Goal: Task Accomplishment & Management: Complete application form

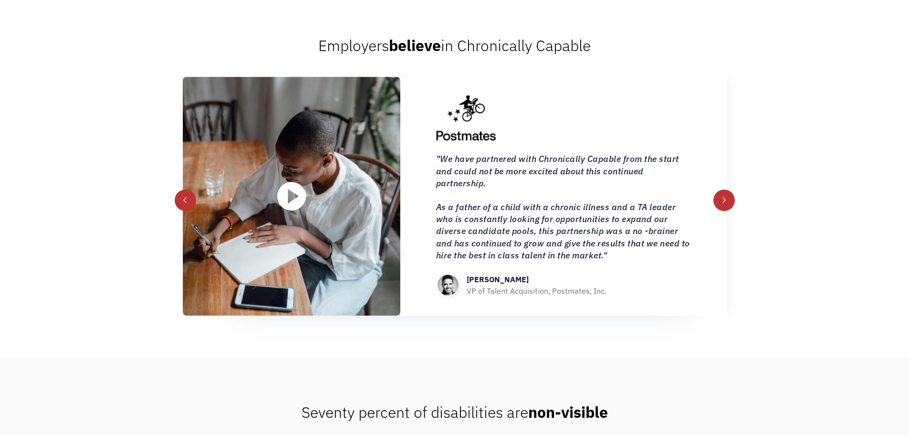
scroll to position [1098, 0]
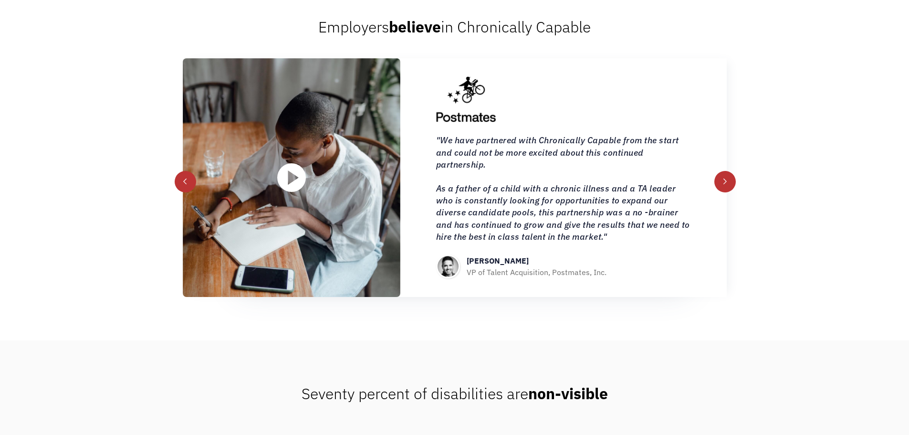
click at [721, 185] on div "next slide" at bounding box center [724, 181] width 21 height 21
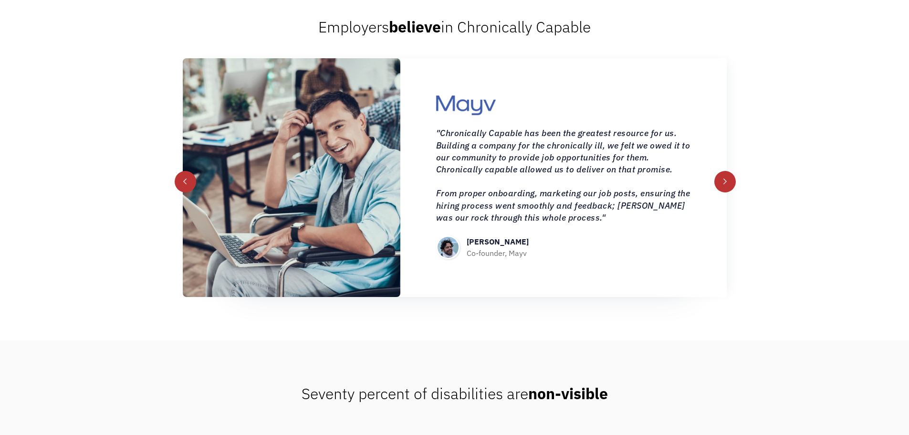
click at [721, 185] on div "next slide" at bounding box center [724, 181] width 21 height 21
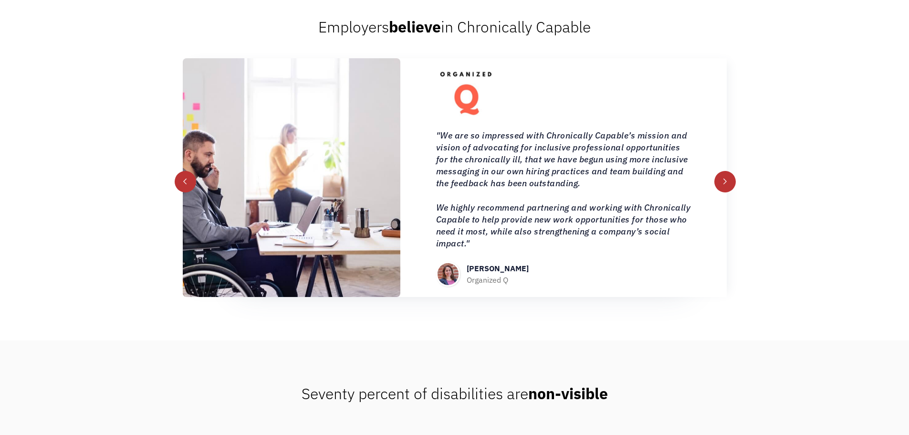
click at [721, 185] on div "next slide" at bounding box center [724, 181] width 21 height 21
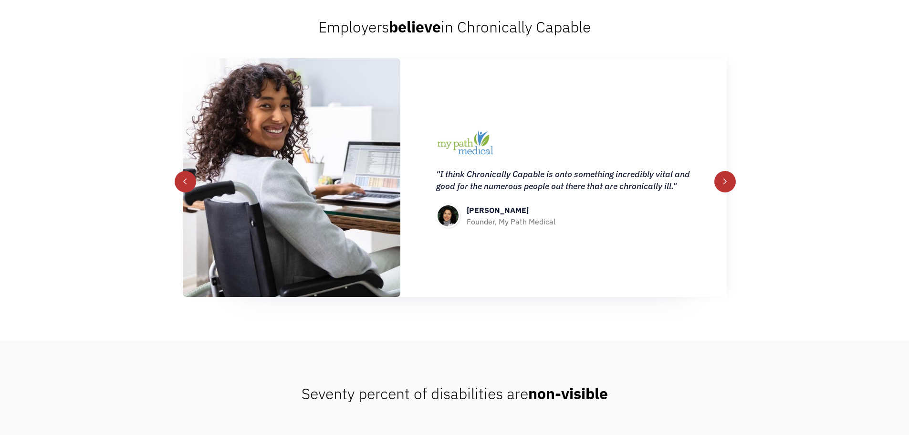
click at [721, 185] on div "next slide" at bounding box center [724, 181] width 21 height 21
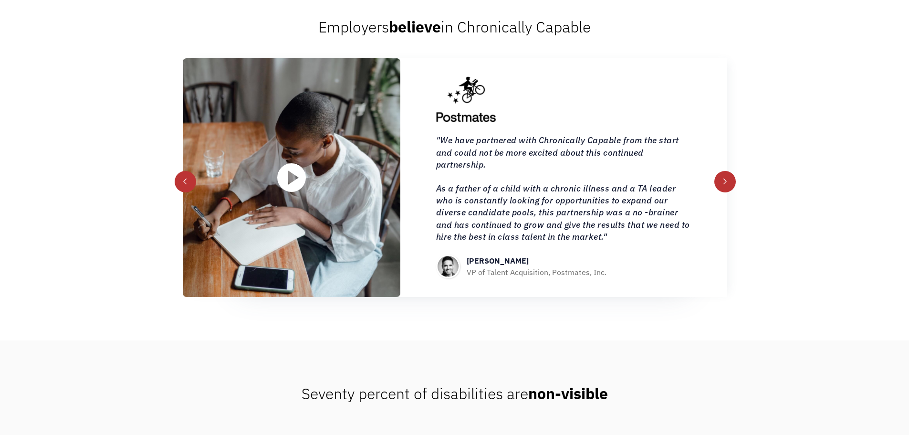
click at [721, 185] on div "next slide" at bounding box center [724, 181] width 21 height 21
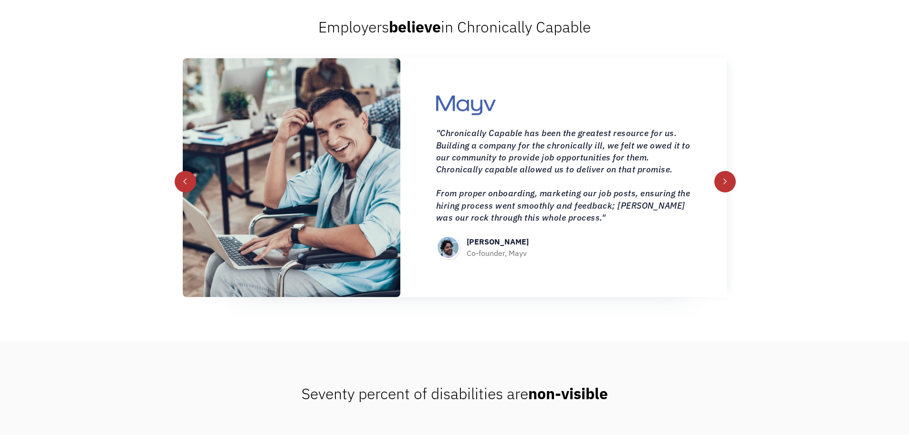
click at [721, 185] on div "next slide" at bounding box center [724, 181] width 21 height 21
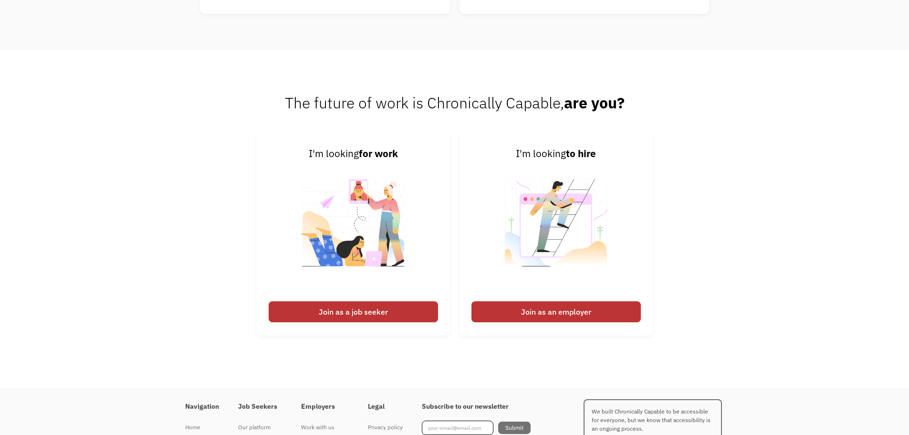
scroll to position [2386, 0]
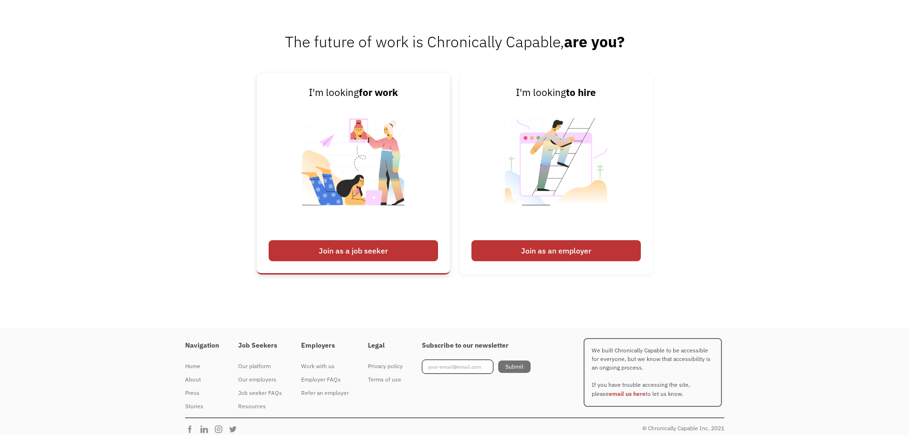
click at [300, 250] on div "Join as a job seeker" at bounding box center [353, 250] width 169 height 21
click at [408, 247] on div "Join as a job seeker" at bounding box center [353, 250] width 169 height 21
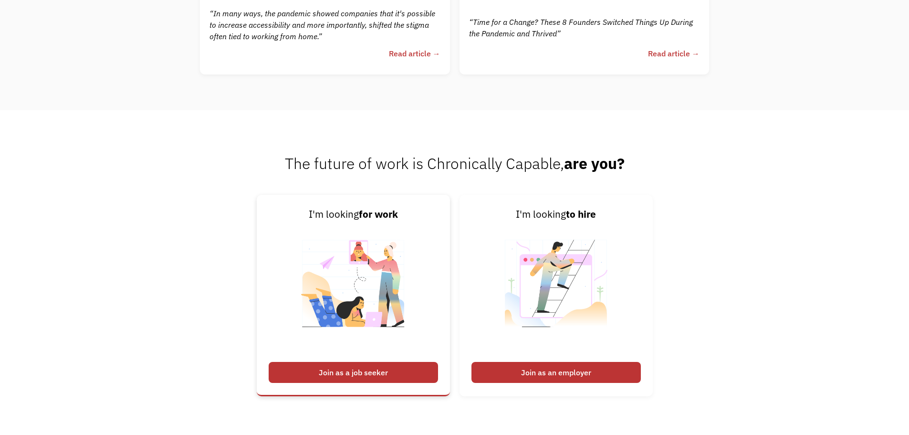
scroll to position [2243, 0]
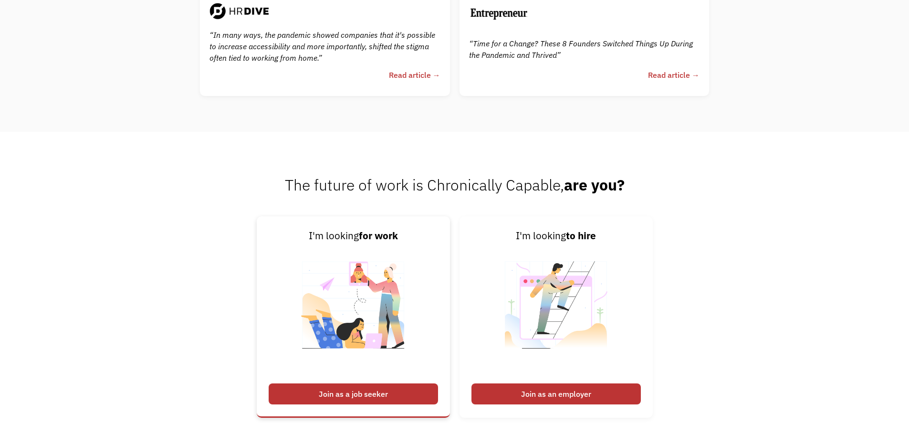
click at [395, 390] on div "Join as a job seeker" at bounding box center [353, 393] width 169 height 21
click at [407, 405] on link "I'm looking for work Join as a job seeker" at bounding box center [353, 316] width 193 height 201
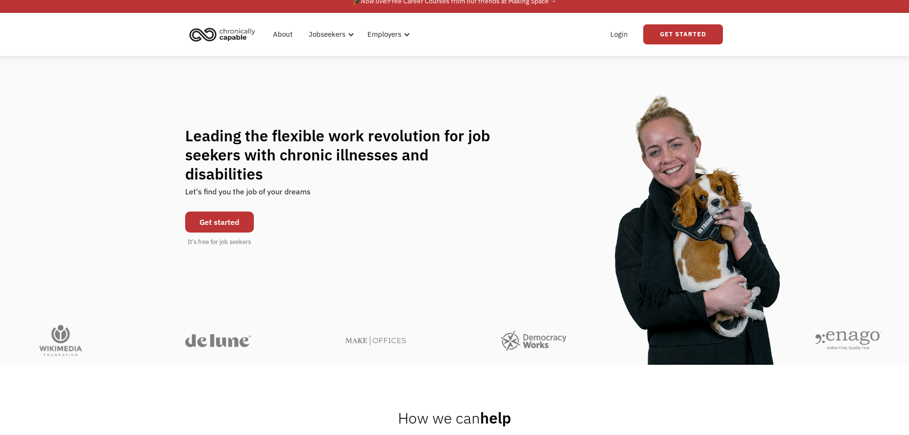
scroll to position [0, 0]
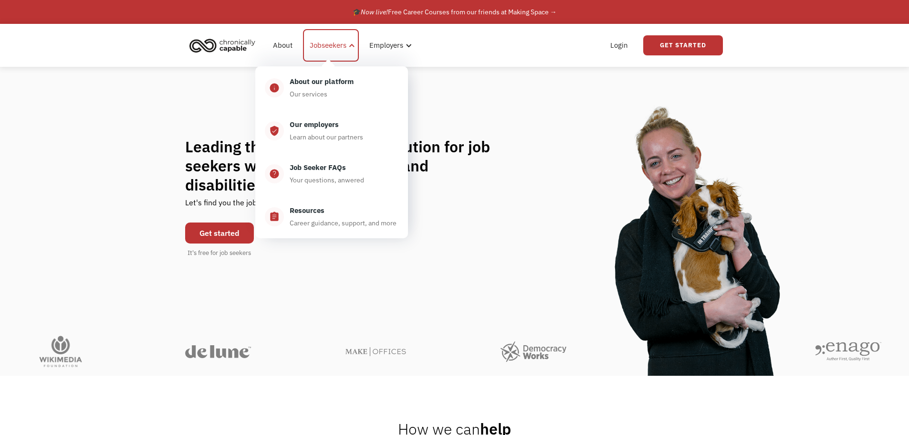
click at [345, 44] on div "Jobseekers" at bounding box center [328, 45] width 37 height 11
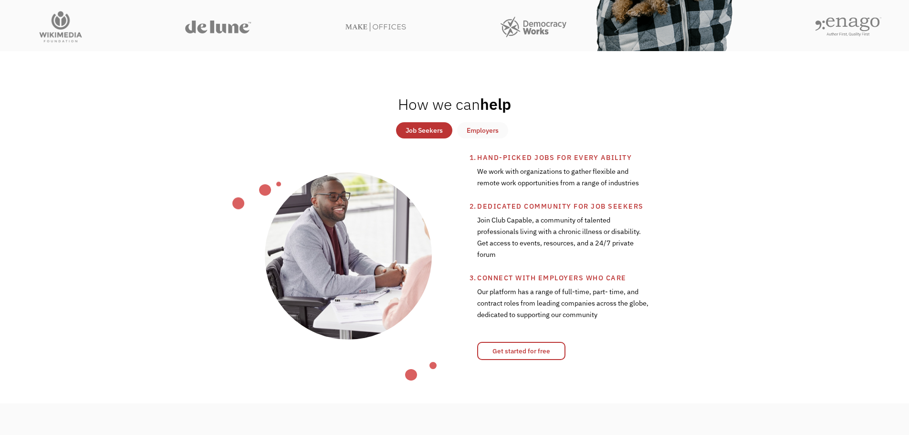
scroll to position [382, 0]
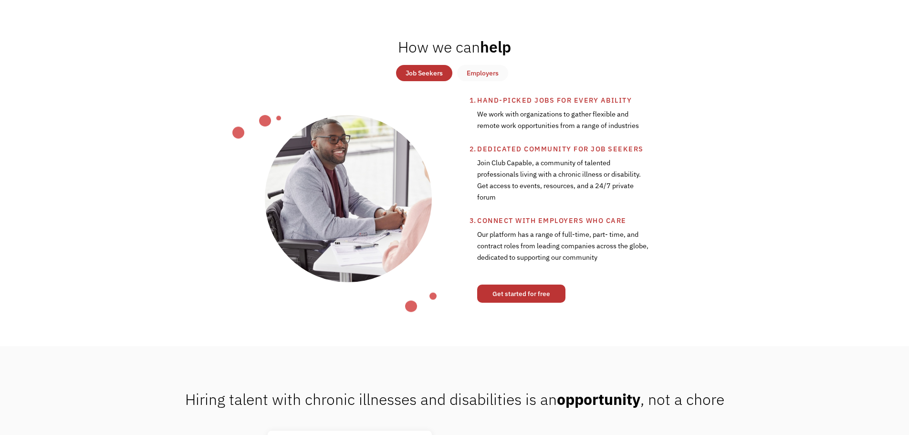
click at [522, 295] on link "Get started for free" at bounding box center [521, 293] width 88 height 18
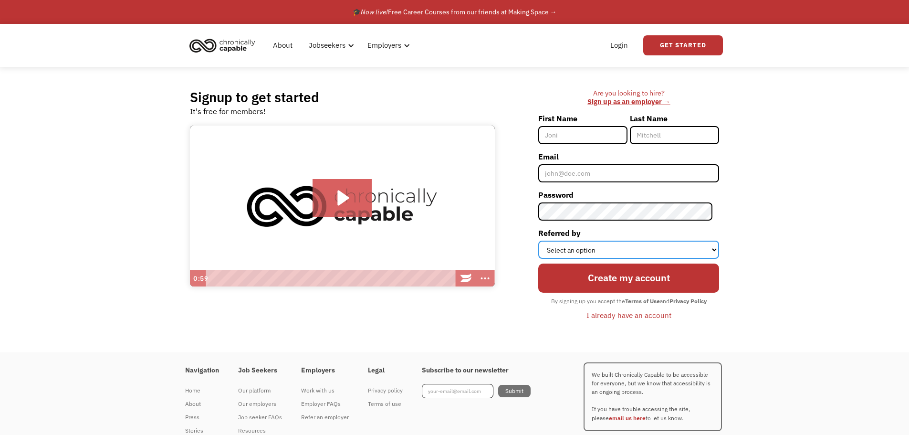
click at [607, 250] on select "Select an option Instagram Facebook Twitter Search Engine News Article Word of …" at bounding box center [628, 250] width 181 height 18
